Goal: Transaction & Acquisition: Download file/media

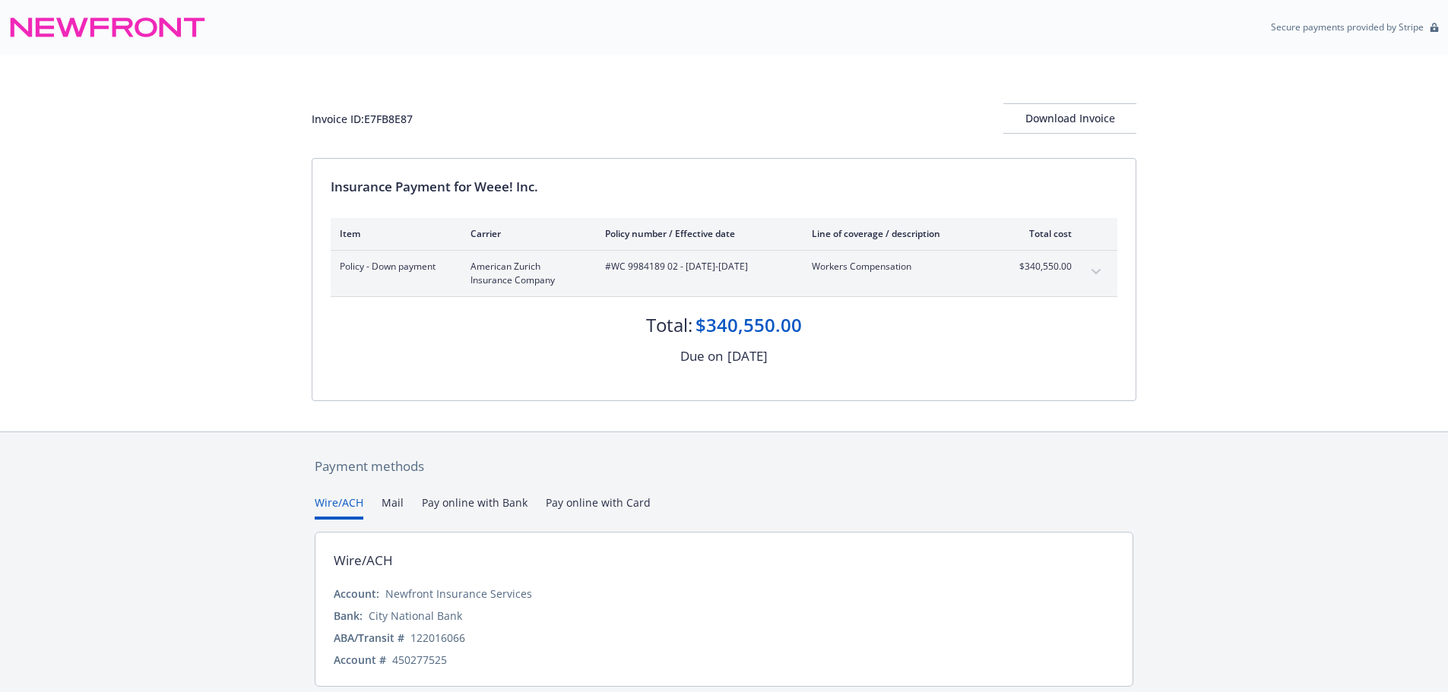
click at [1111, 271] on div "Policy - Down payment American Zurich Insurance Company #WC 9984189 02 - [DATE]…" at bounding box center [724, 274] width 787 height 46
click at [1094, 271] on icon "expand content" at bounding box center [1095, 272] width 9 height 6
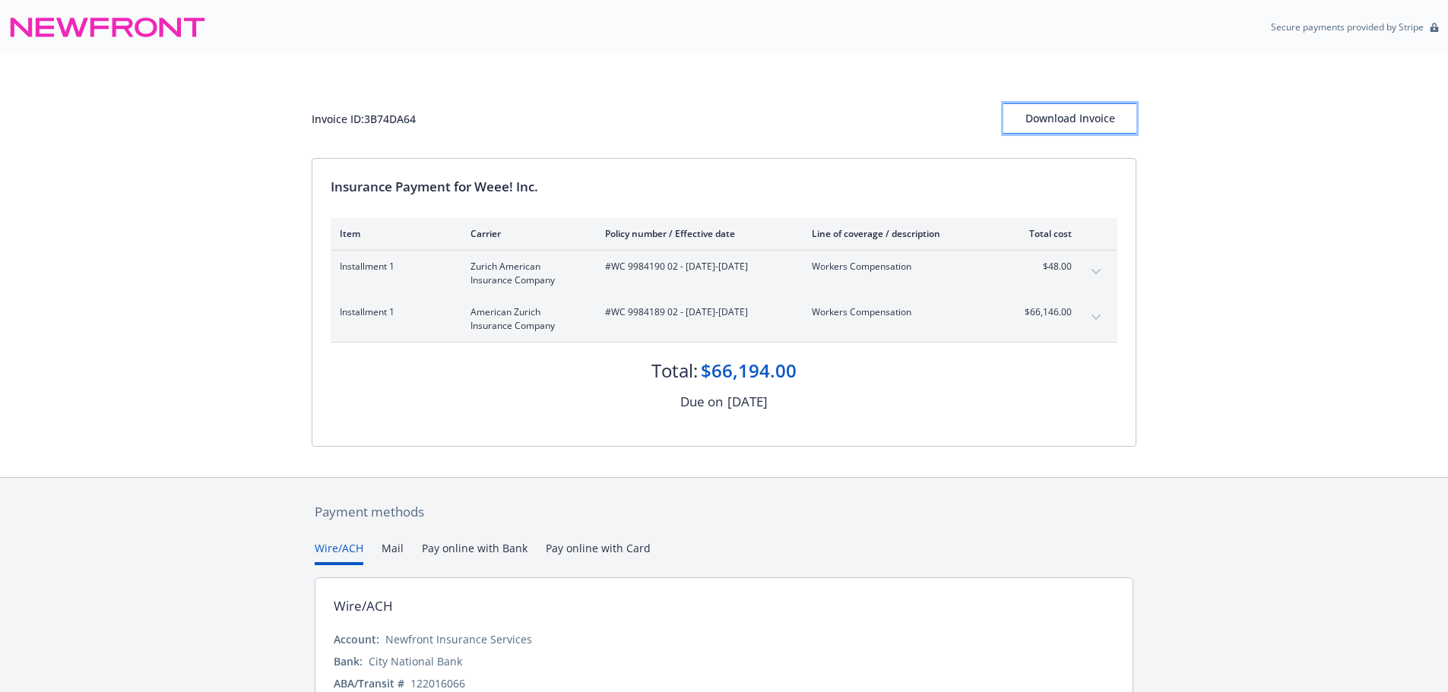
click at [1116, 121] on div "Download Invoice" at bounding box center [1069, 118] width 133 height 29
click at [172, 184] on div "Invoice ID: 3B74DA64 Download Invoice Insurance Payment for Weee! Inc. Item Car…" at bounding box center [724, 266] width 1448 height 423
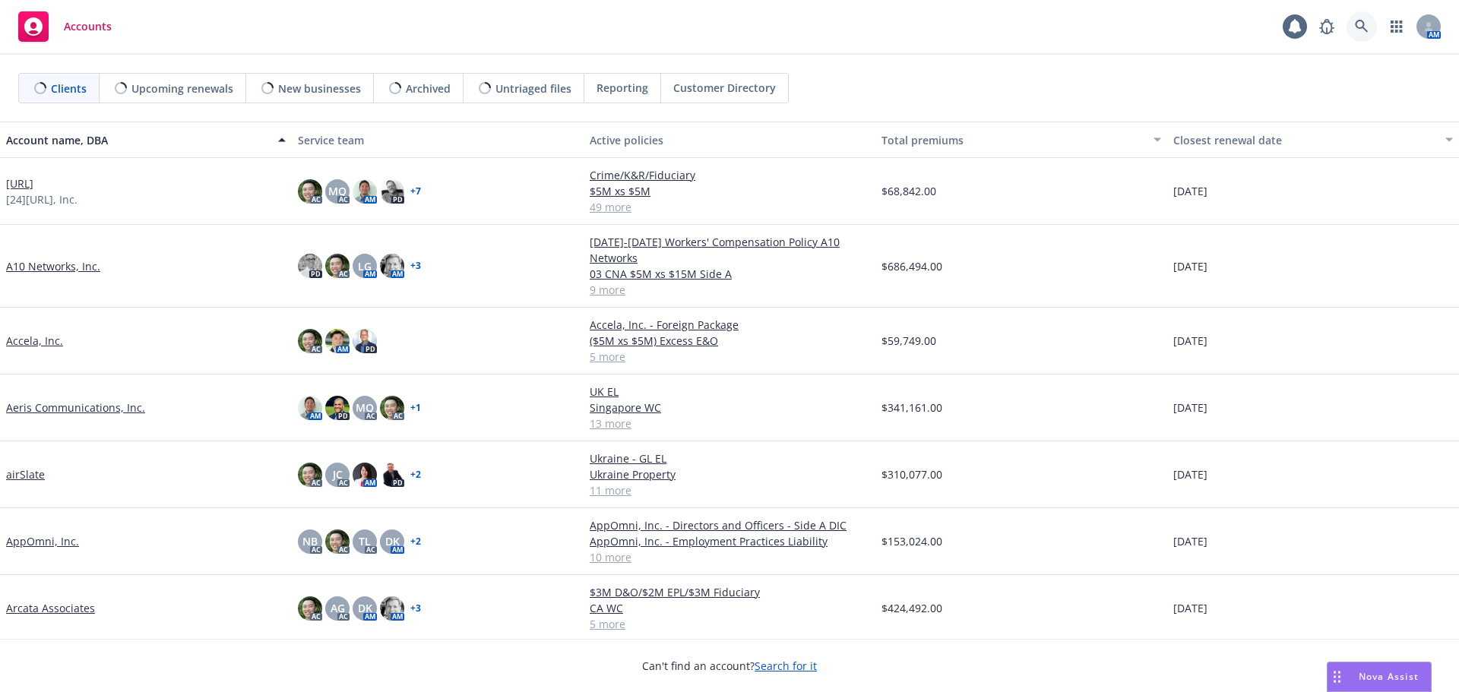
click at [1373, 27] on link at bounding box center [1362, 26] width 30 height 30
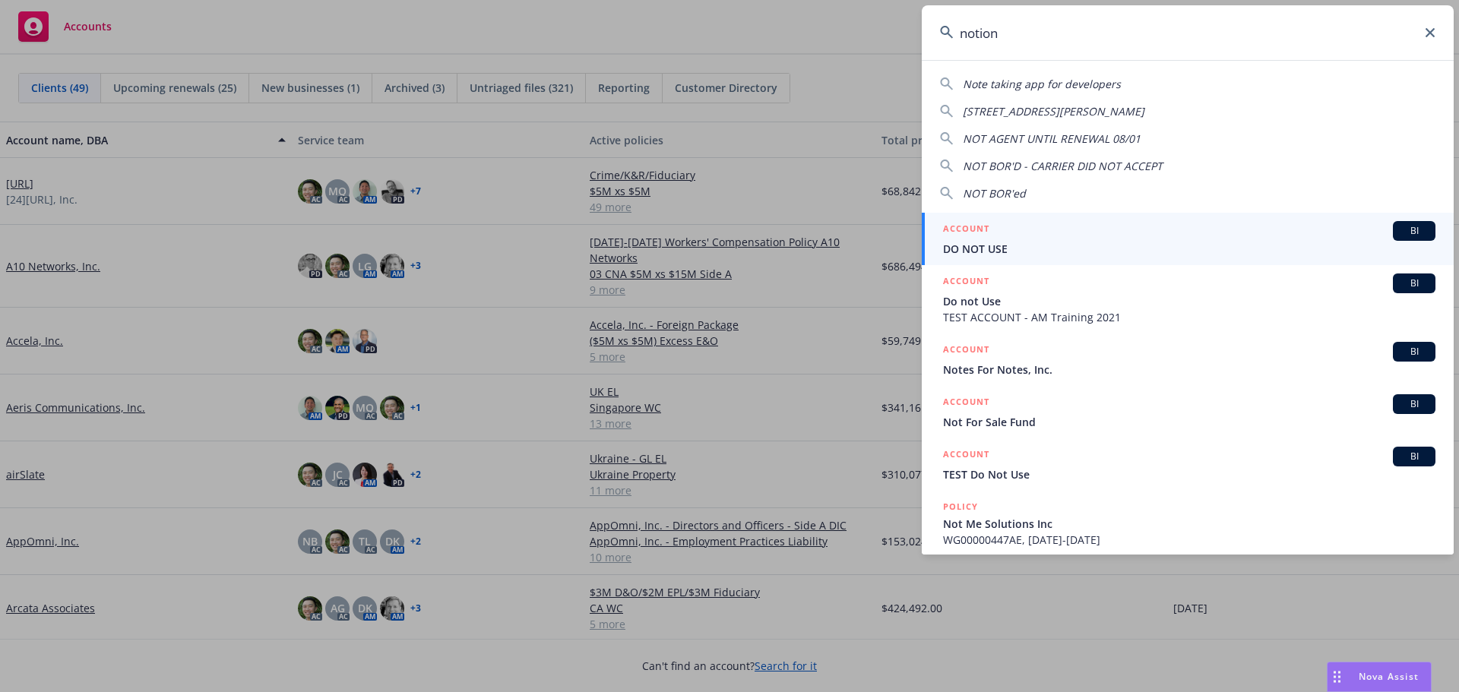
type input "notionn"
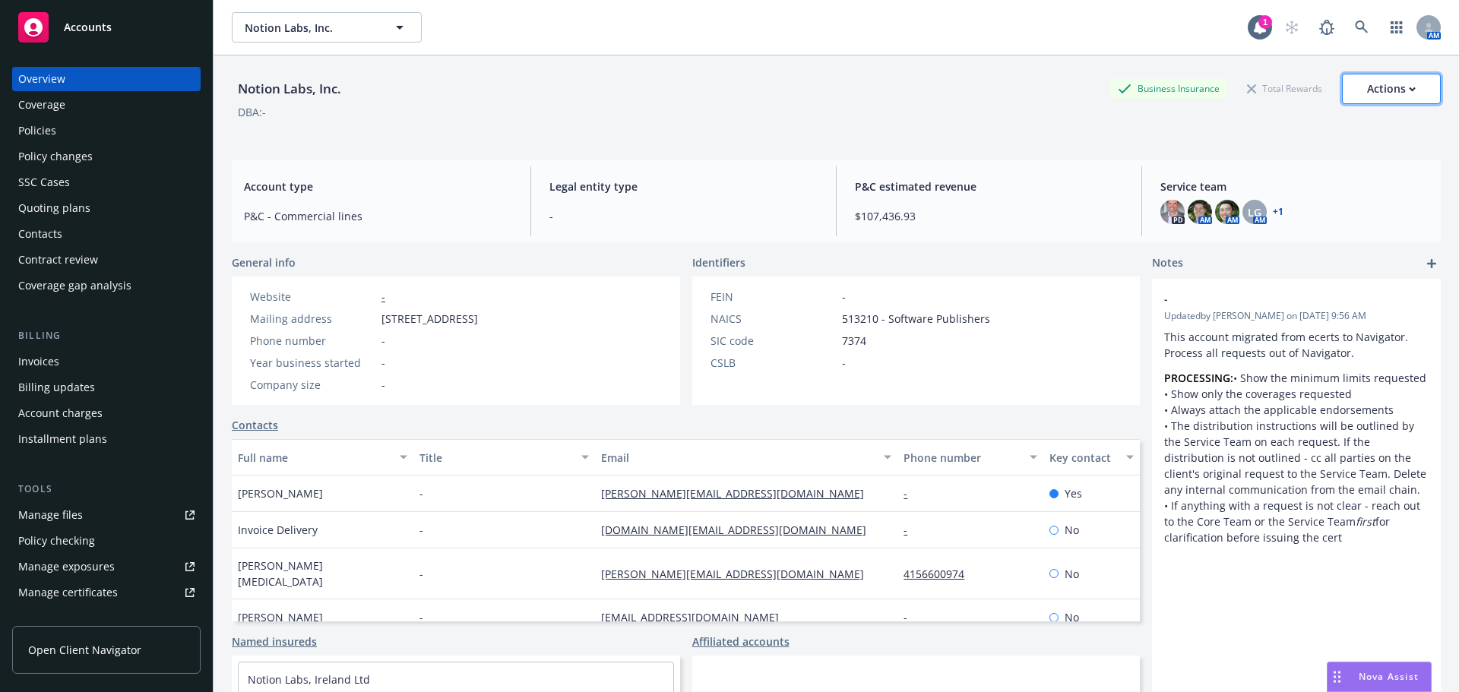
click at [1398, 97] on div "Actions" at bounding box center [1391, 88] width 49 height 29
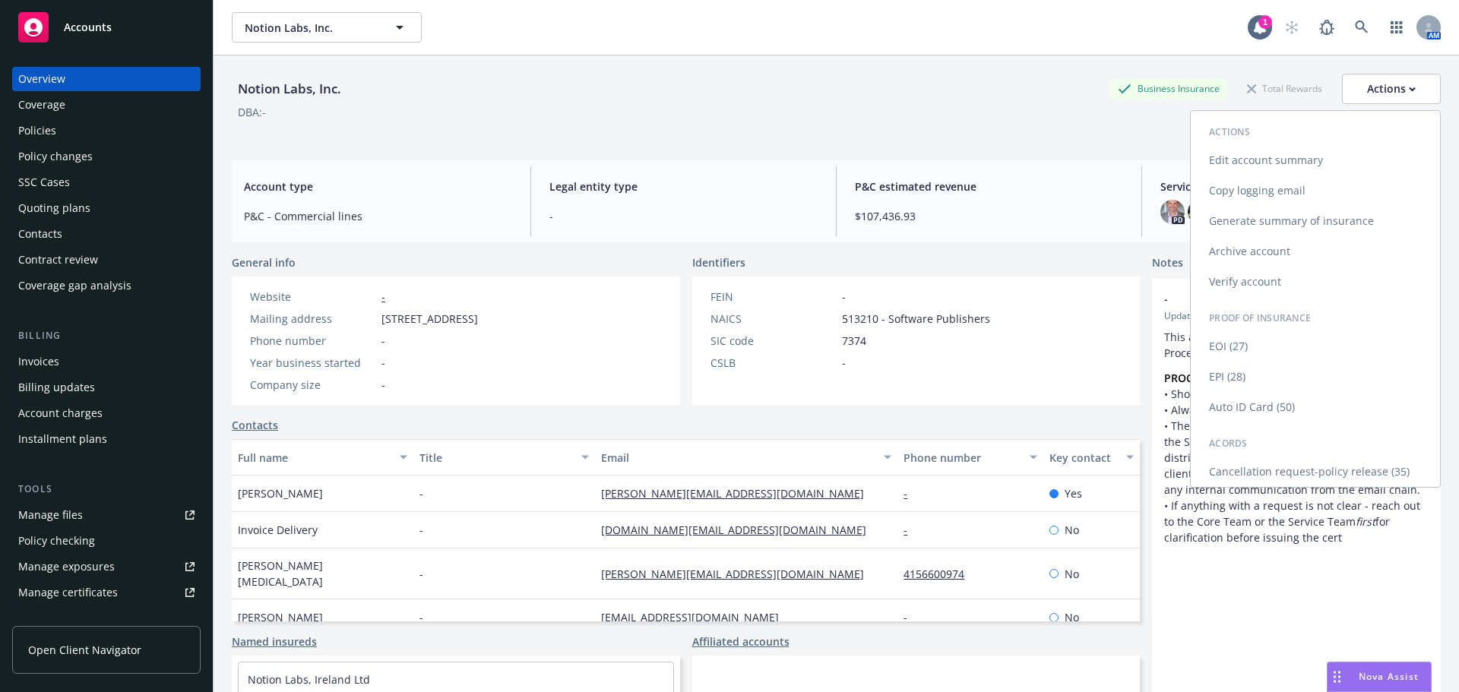
click at [1355, 218] on link "Generate summary of insurance" at bounding box center [1315, 221] width 249 height 30
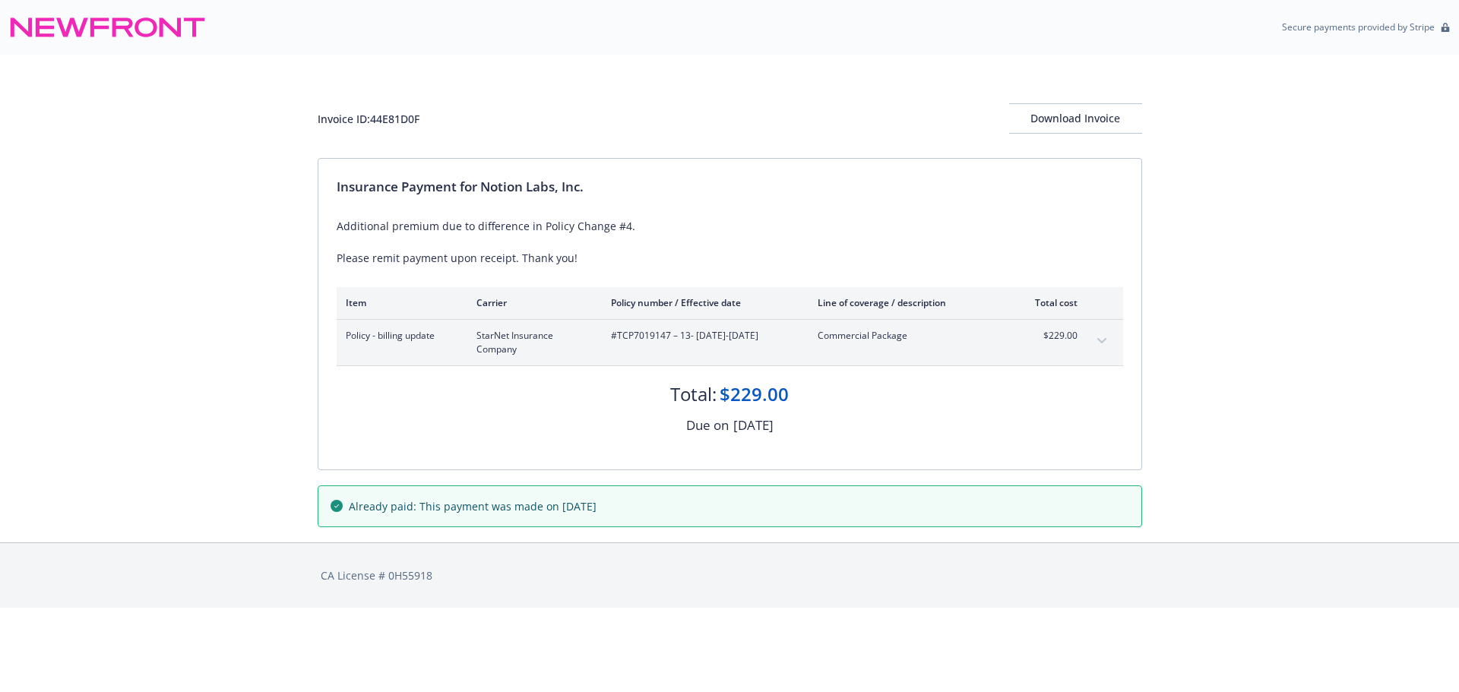
click at [1112, 342] on button "expand content" at bounding box center [1102, 341] width 24 height 24
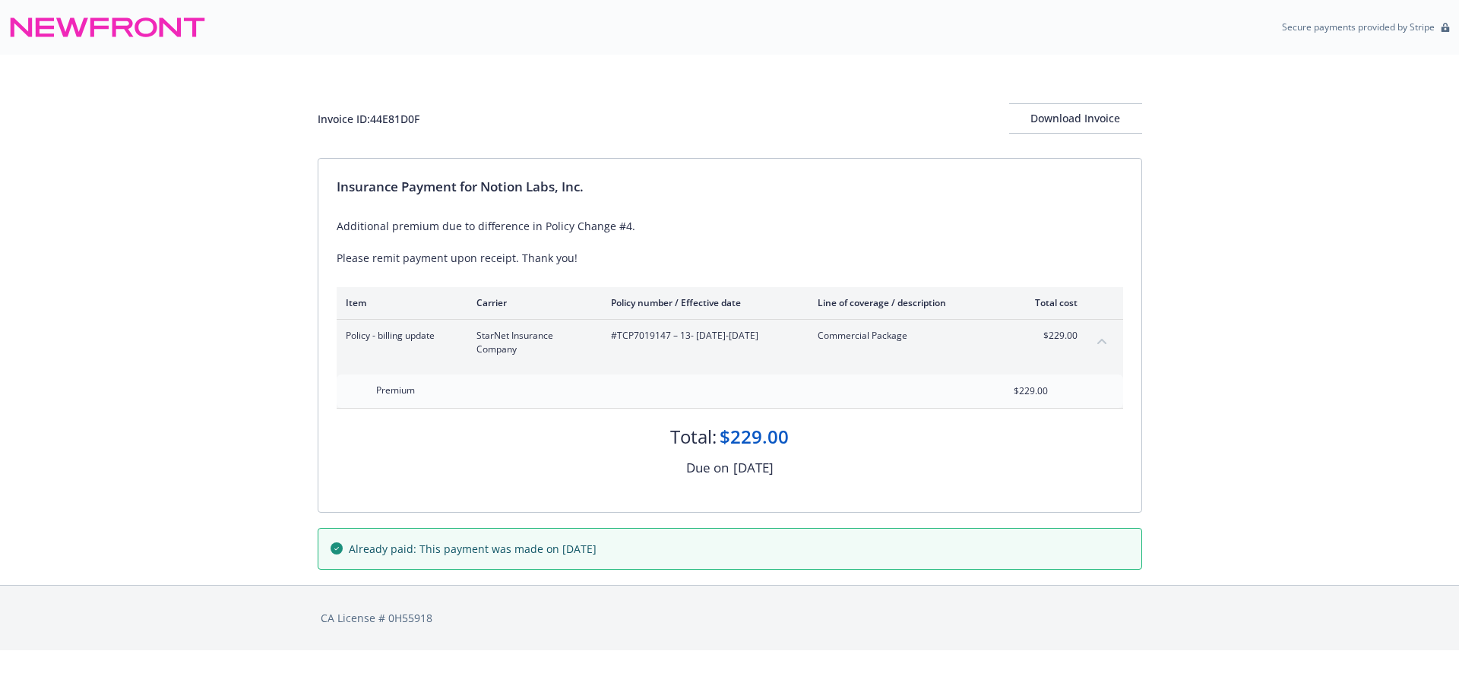
click at [1112, 342] on button "collapse content" at bounding box center [1102, 341] width 24 height 24
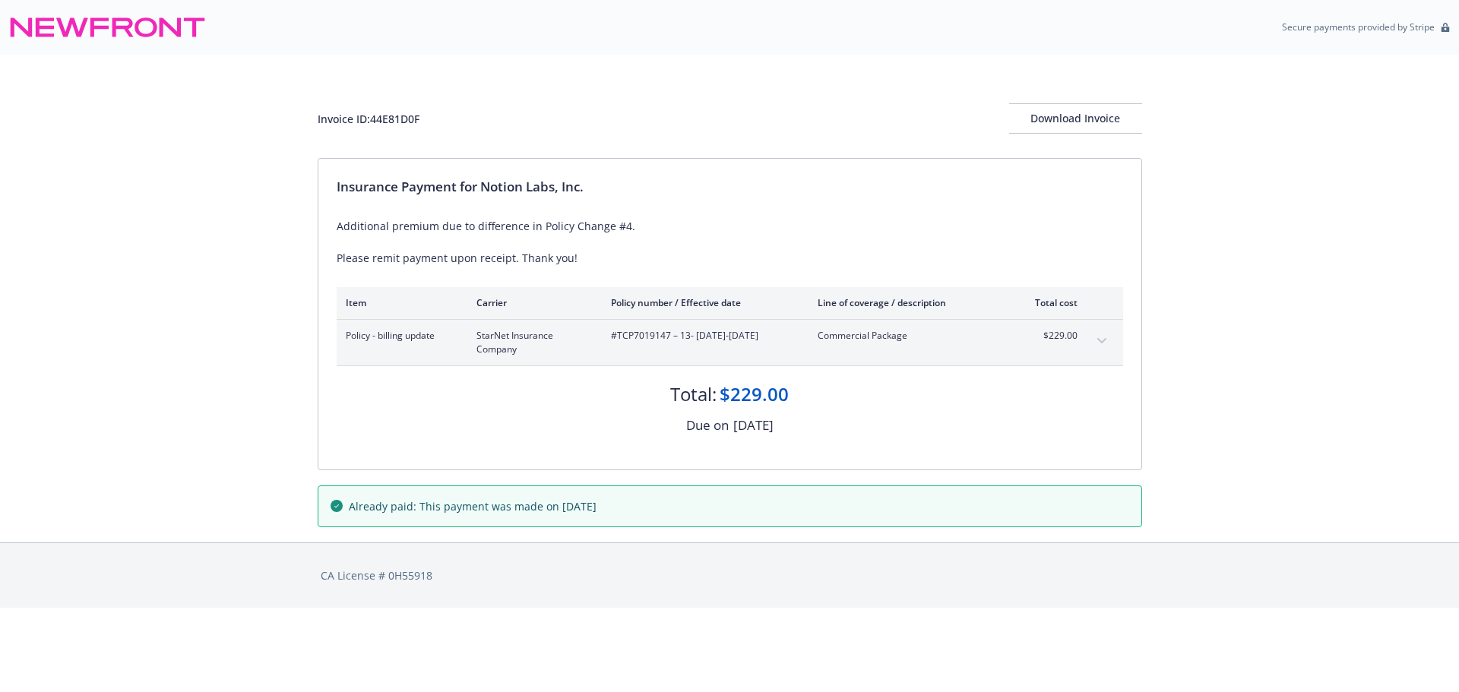
click at [186, 372] on div "Invoice ID: 44E81D0F Download Invoice Insurance Payment for Notion Labs, Inc. A…" at bounding box center [729, 299] width 1459 height 488
